Goal: Information Seeking & Learning: Learn about a topic

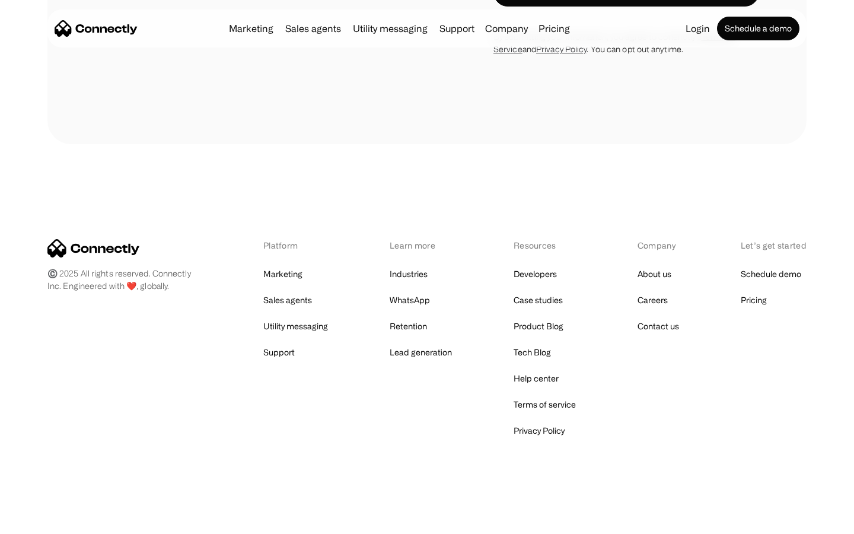
scroll to position [1092, 0]
